Goal: Task Accomplishment & Management: Complete application form

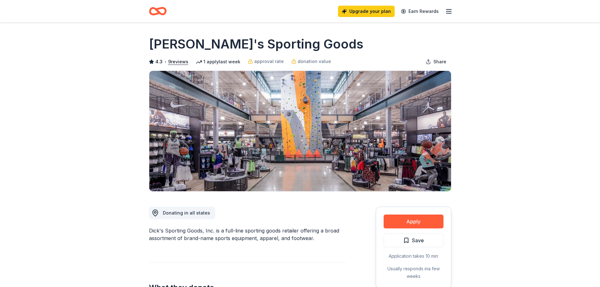
click at [447, 15] on div "Upgrade your plan Earn Rewards" at bounding box center [395, 11] width 115 height 15
click at [450, 13] on line "button" at bounding box center [448, 13] width 5 height 0
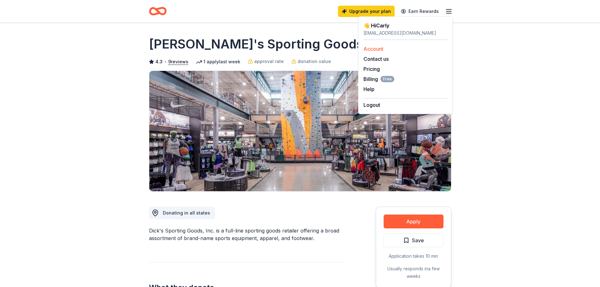
click at [383, 48] on link "Account" at bounding box center [373, 49] width 20 height 6
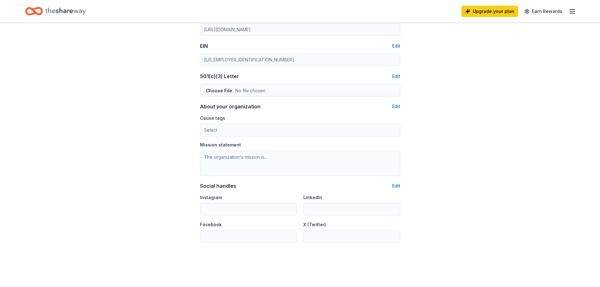
scroll to position [343, 0]
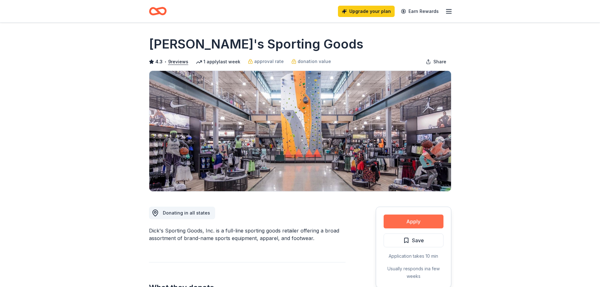
click at [435, 220] on button "Apply" at bounding box center [414, 221] width 60 height 14
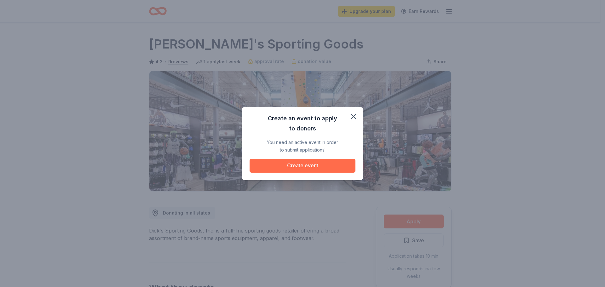
click at [336, 163] on button "Create event" at bounding box center [302, 166] width 106 height 14
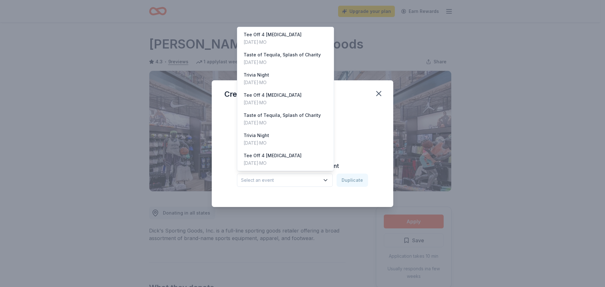
click at [318, 182] on span "Select an event" at bounding box center [280, 180] width 79 height 8
click at [284, 74] on div "Trivia Night Nov 02, 2024 · MO" at bounding box center [285, 79] width 94 height 20
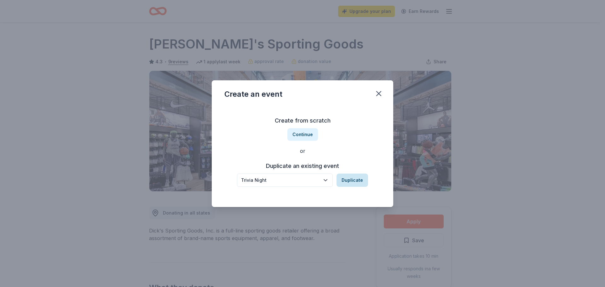
click at [361, 180] on button "Duplicate" at bounding box center [351, 180] width 31 height 13
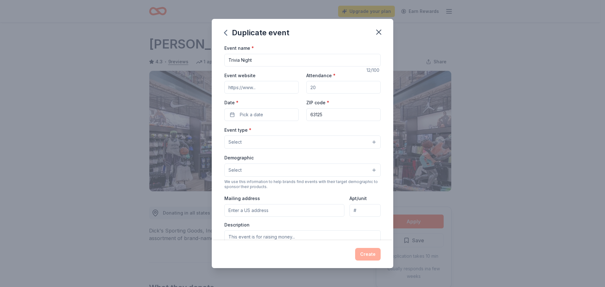
click at [329, 87] on input "Attendance *" at bounding box center [343, 87] width 74 height 13
click at [329, 88] on input "Attendance *" at bounding box center [343, 87] width 74 height 13
click at [313, 90] on input "Attendance *" at bounding box center [343, 87] width 74 height 13
type input "200"
click at [282, 115] on button "Pick a date" at bounding box center [261, 114] width 74 height 13
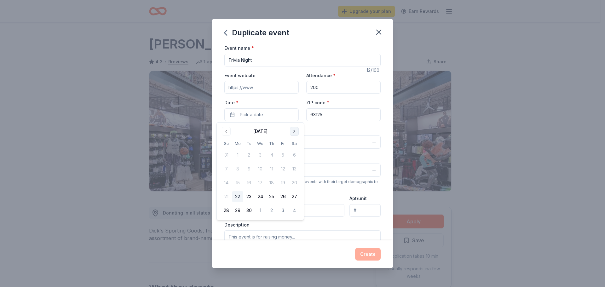
click at [293, 132] on button "Go to next month" at bounding box center [294, 131] width 9 height 9
click at [291, 167] on button "8" at bounding box center [293, 168] width 11 height 11
click at [295, 170] on button "8" at bounding box center [293, 168] width 11 height 11
click at [295, 168] on button "8" at bounding box center [293, 168] width 11 height 11
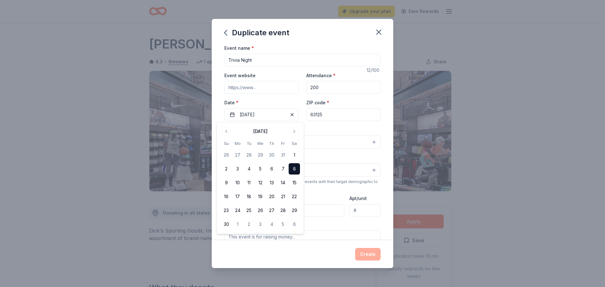
click at [326, 130] on div "Event type * Select" at bounding box center [302, 137] width 156 height 23
click at [305, 143] on button "Select" at bounding box center [302, 141] width 156 height 13
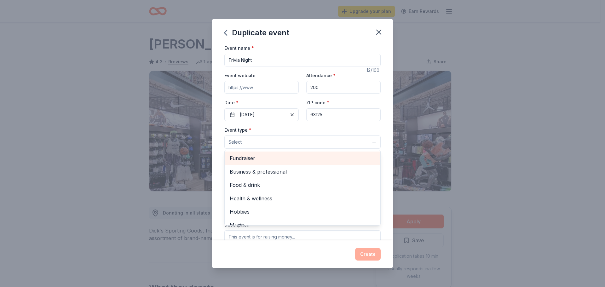
click at [276, 155] on span "Fundraiser" at bounding box center [302, 158] width 145 height 8
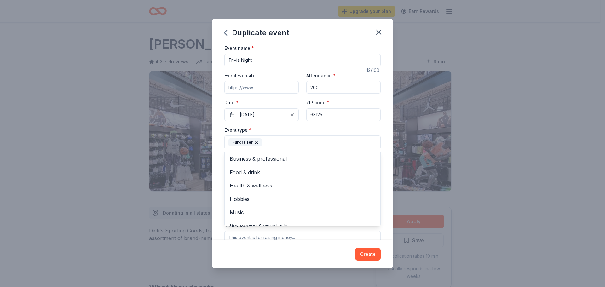
scroll to position [172, 0]
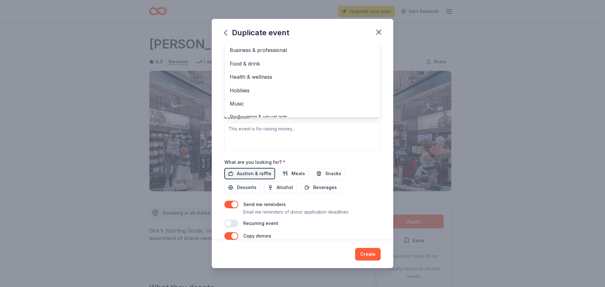
click at [298, 137] on div "Event type * Fundraiser Business & professional Food & drink Health & wellness …" at bounding box center [302, 83] width 156 height 133
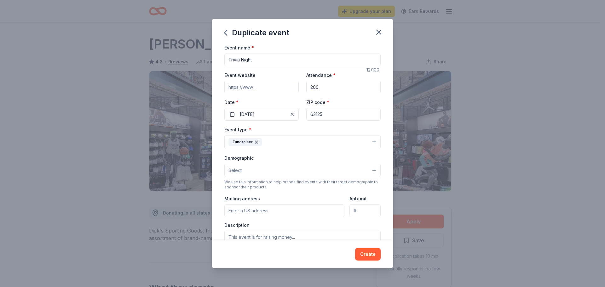
click at [289, 170] on button "Select" at bounding box center [302, 170] width 156 height 13
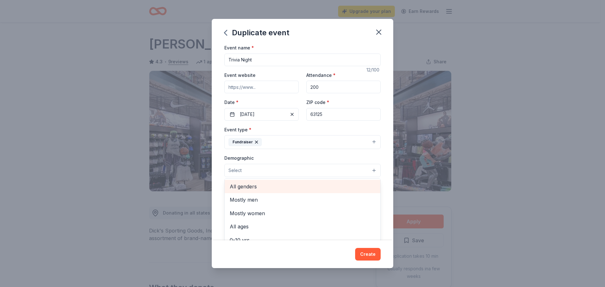
click at [270, 191] on div "All genders" at bounding box center [303, 186] width 156 height 13
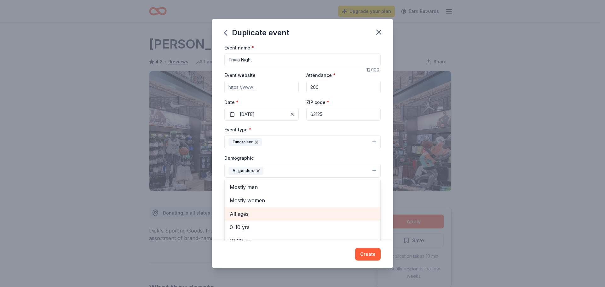
click at [261, 213] on span "All ages" at bounding box center [302, 214] width 145 height 8
click at [287, 170] on icon "button" at bounding box center [288, 170] width 3 height 3
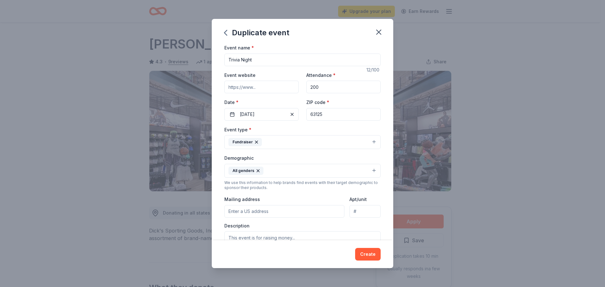
click at [266, 172] on button "All genders" at bounding box center [302, 171] width 156 height 14
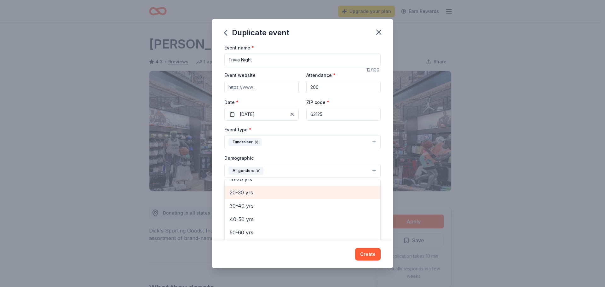
click at [273, 190] on span "20-30 yrs" at bounding box center [302, 192] width 145 height 8
click at [272, 195] on span "30-40 yrs" at bounding box center [302, 192] width 145 height 8
click at [272, 195] on span "40-50 yrs" at bounding box center [302, 193] width 145 height 8
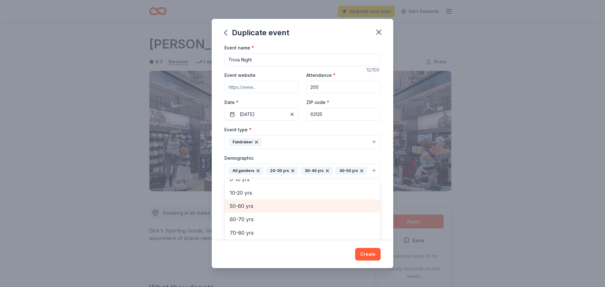
click at [275, 210] on span "50-60 yrs" at bounding box center [302, 206] width 145 height 8
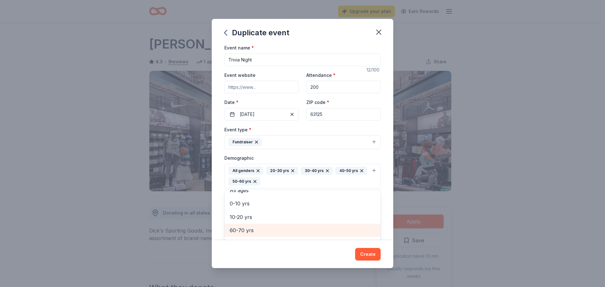
click at [275, 225] on div "60-70 yrs" at bounding box center [303, 230] width 156 height 13
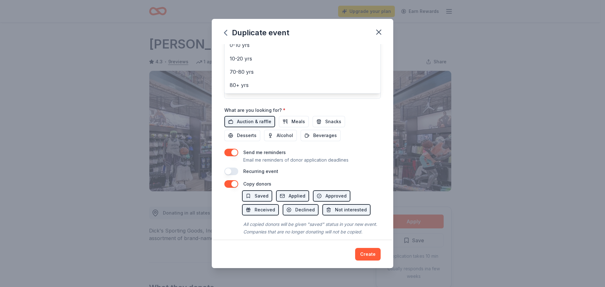
click at [230, 152] on div "Event name * Trivia Night 12 /100 Event website Attendance * 200 Date * 11/08/2…" at bounding box center [302, 23] width 156 height 303
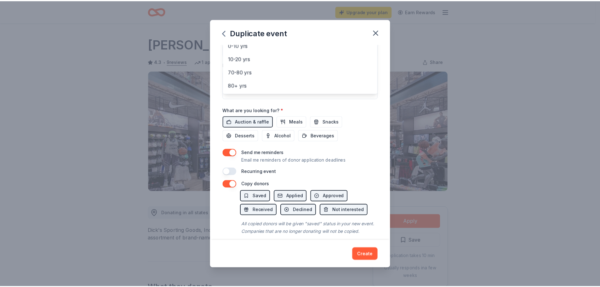
scroll to position [34, 0]
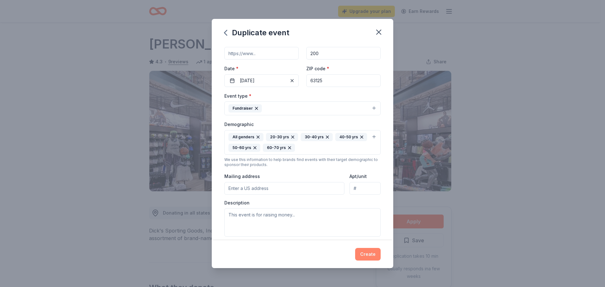
click at [372, 256] on button "Create" at bounding box center [368, 254] width 26 height 13
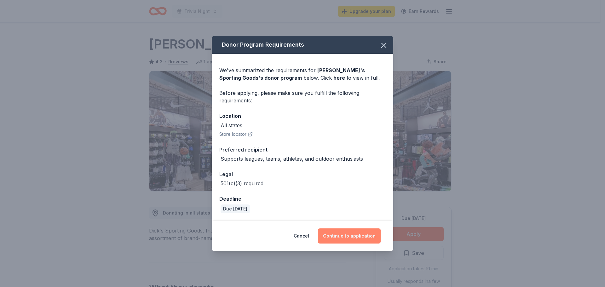
click at [336, 238] on button "Continue to application" at bounding box center [349, 235] width 63 height 15
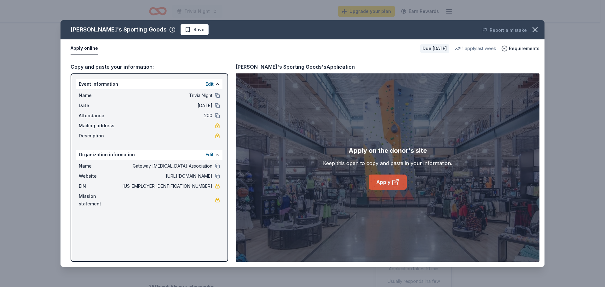
click at [393, 180] on icon at bounding box center [395, 182] width 8 height 8
click at [534, 28] on icon "button" at bounding box center [534, 29] width 9 height 9
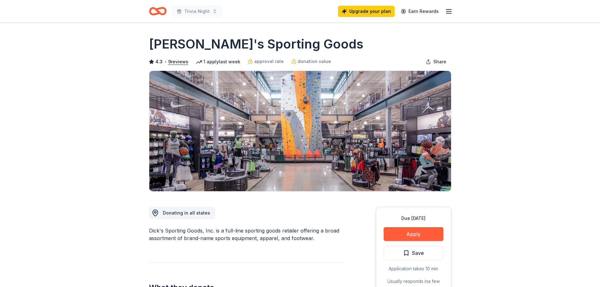
click at [449, 14] on icon "button" at bounding box center [449, 12] width 8 height 8
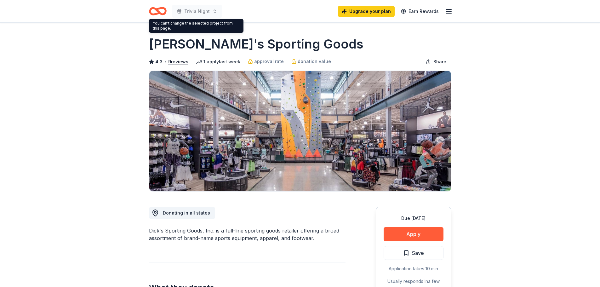
click at [168, 11] on div "Trivia Night" at bounding box center [185, 11] width 73 height 15
click at [157, 11] on icon "Home" at bounding box center [161, 11] width 10 height 6
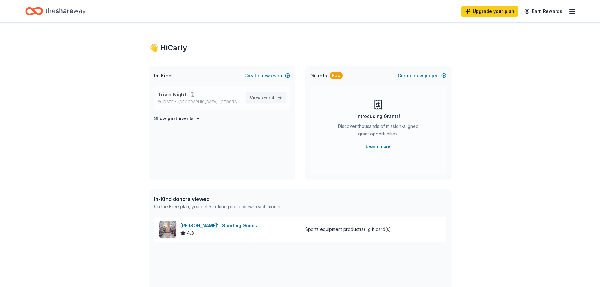
click at [269, 95] on span "event" at bounding box center [268, 97] width 13 height 5
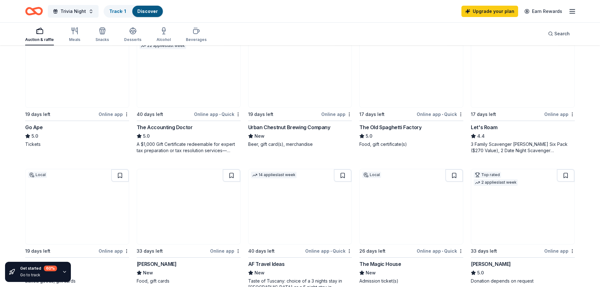
scroll to position [353, 0]
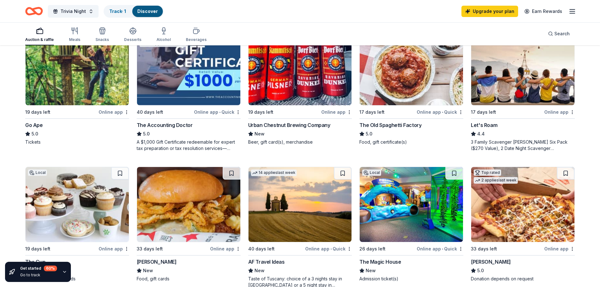
click at [419, 93] on img at bounding box center [411, 67] width 103 height 75
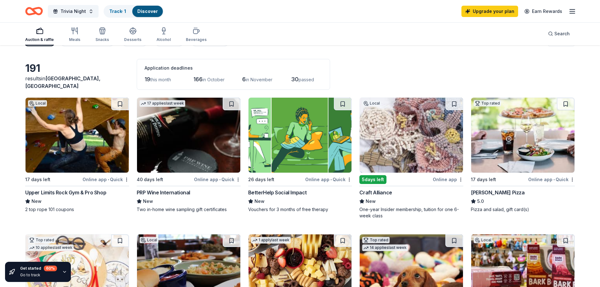
scroll to position [0, 0]
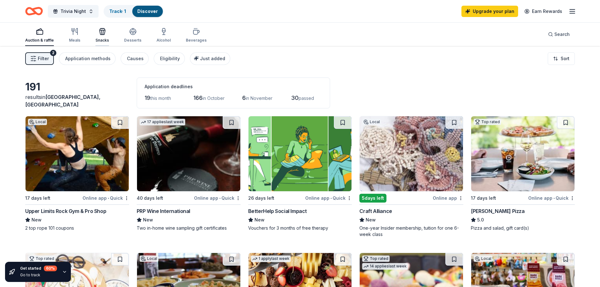
click at [99, 37] on div "Snacks" at bounding box center [102, 35] width 14 height 15
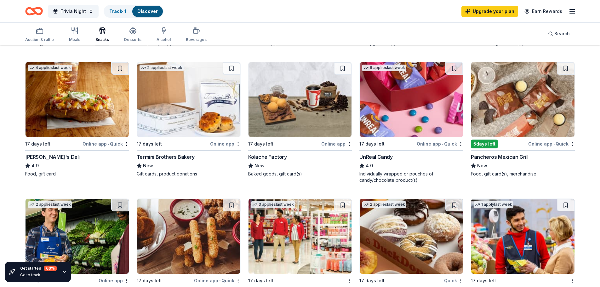
scroll to position [441, 0]
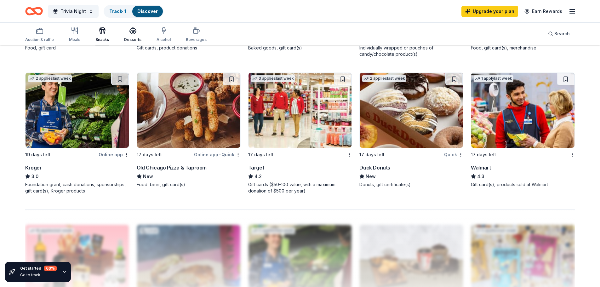
click at [131, 36] on div "Desserts" at bounding box center [132, 34] width 17 height 15
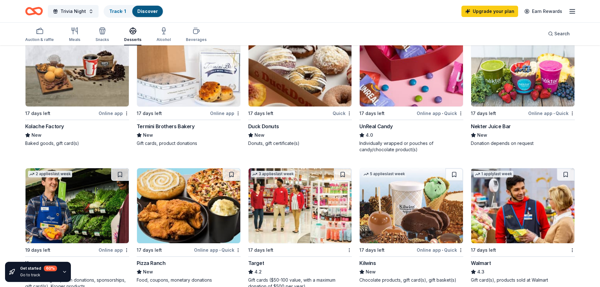
scroll to position [283, 0]
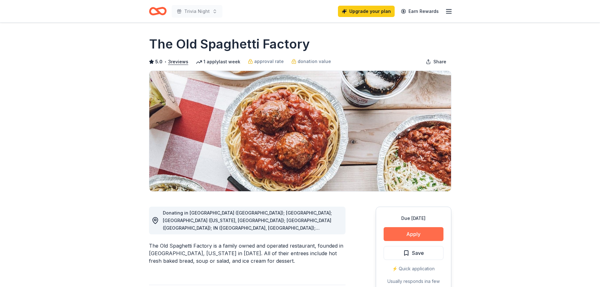
click at [413, 239] on button "Apply" at bounding box center [414, 234] width 60 height 14
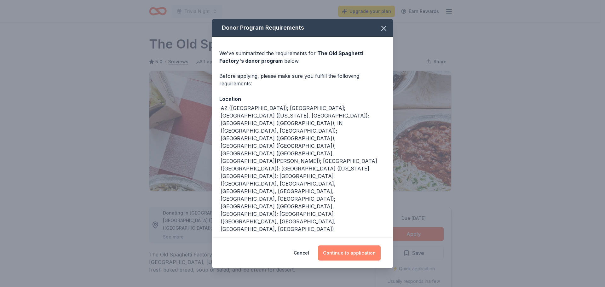
click at [365, 245] on button "Continue to application" at bounding box center [349, 252] width 63 height 15
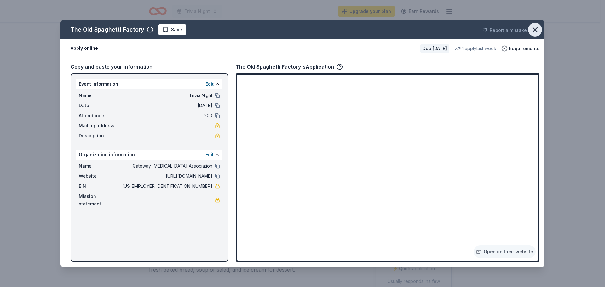
click at [533, 27] on icon "button" at bounding box center [534, 29] width 9 height 9
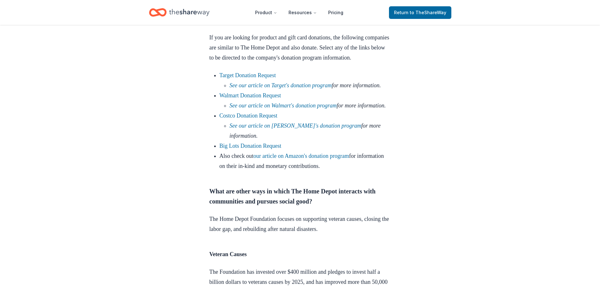
scroll to position [409, 0]
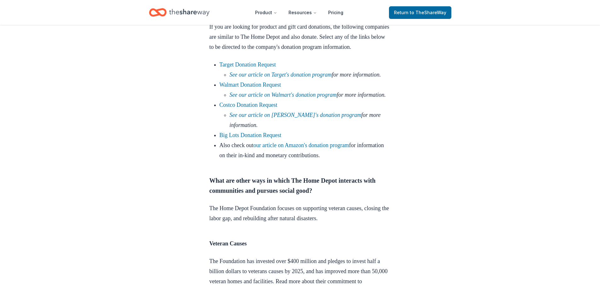
drag, startPoint x: 387, startPoint y: 167, endPoint x: 410, endPoint y: 207, distance: 46.0
click at [401, 200] on div "Donation Requests Sep 12, 2022 A Nonprofit’s Guide to The Home Depot’s Donation…" at bounding box center [300, 192] width 202 height 1152
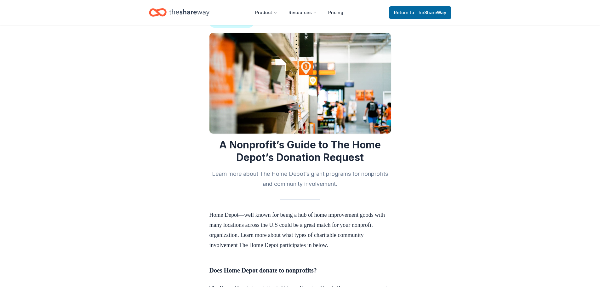
scroll to position [0, 0]
